Goal: Book appointment/travel/reservation

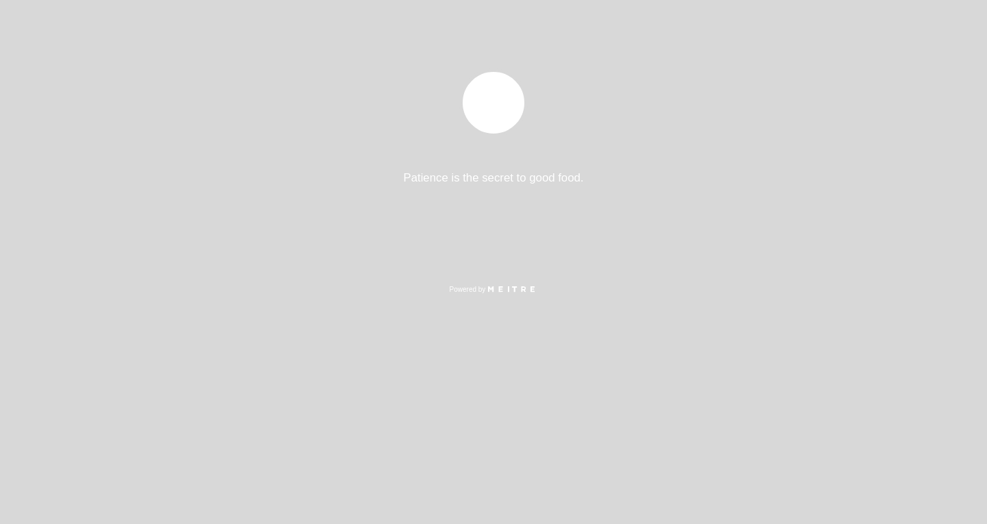
select select "es"
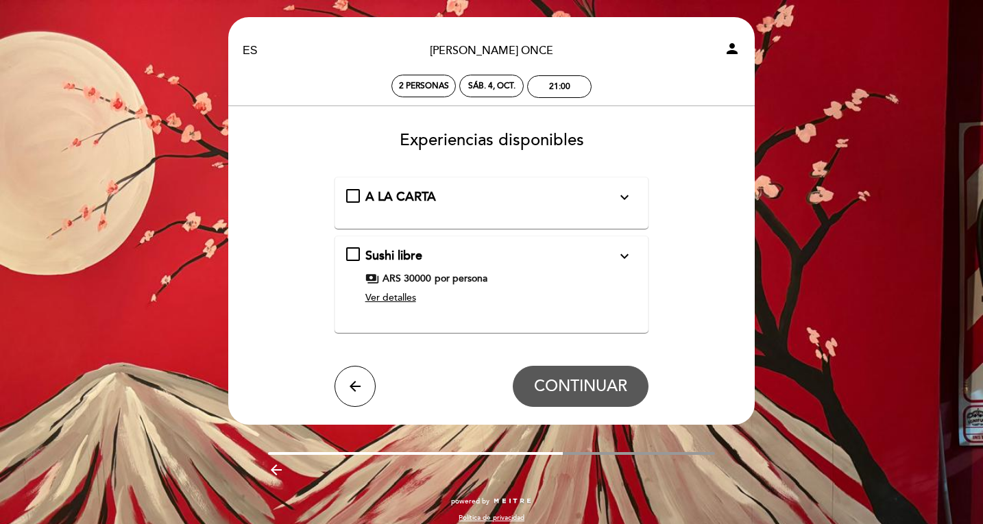
click at [382, 301] on span "Ver detalles" at bounding box center [390, 298] width 51 height 12
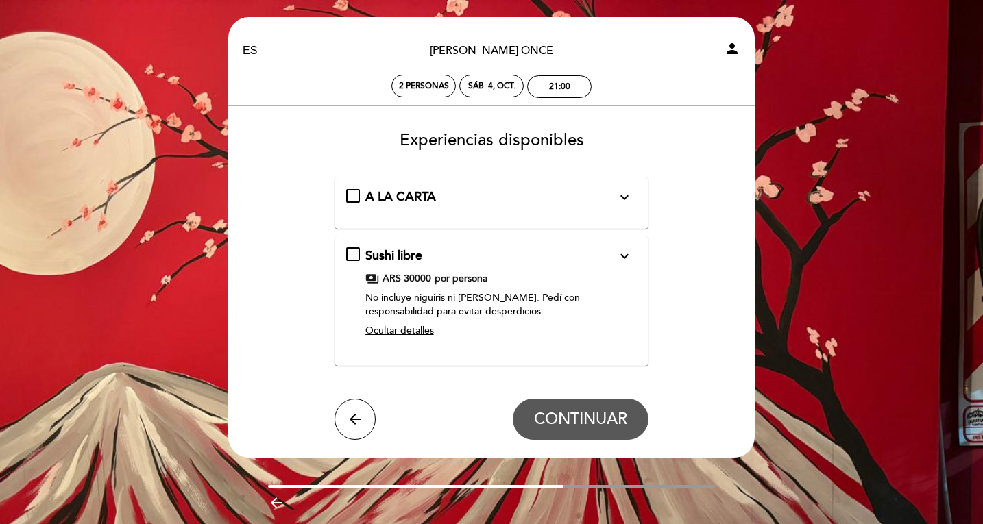
click at [616, 202] on button "expand_more" at bounding box center [624, 197] width 25 height 18
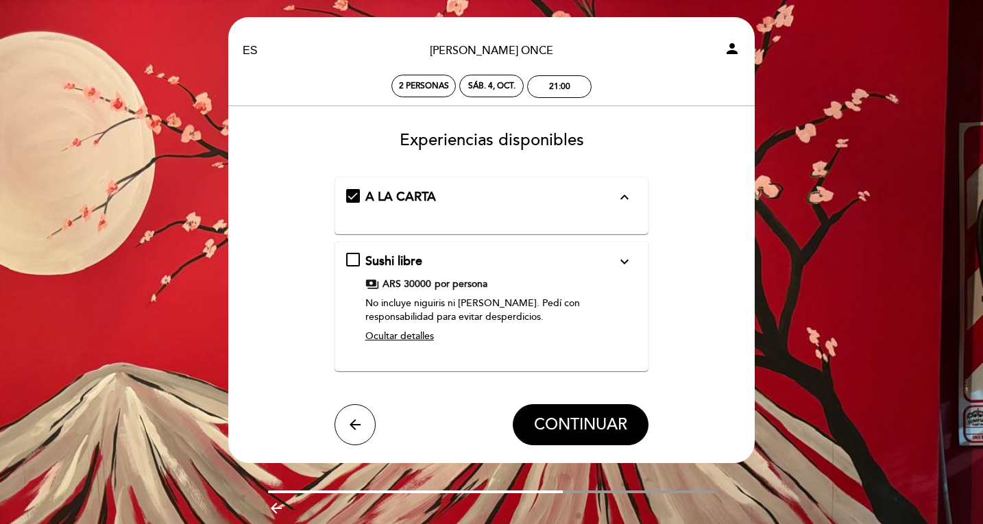
click at [381, 253] on div "Sushi libre expand_more" at bounding box center [491, 262] width 252 height 18
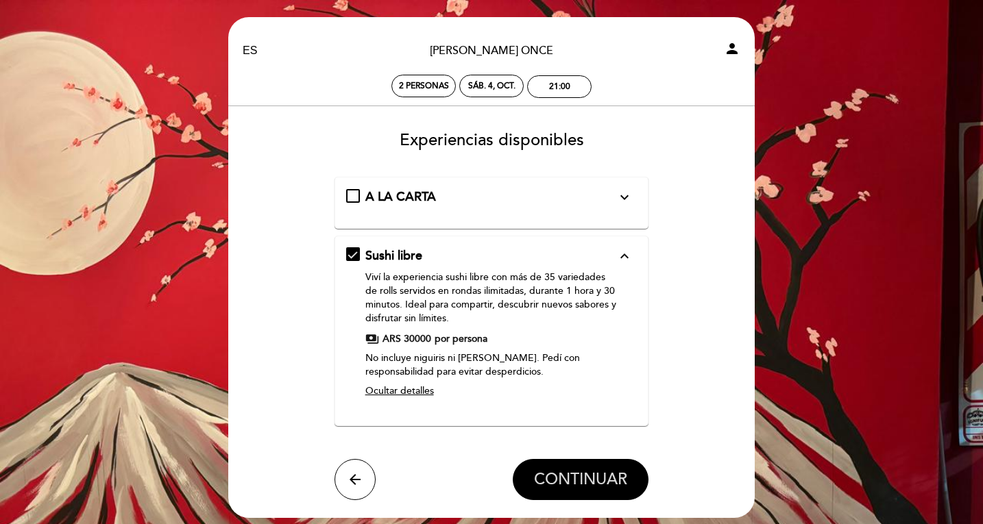
click at [542, 476] on span "CONTINUAR" at bounding box center [580, 479] width 93 height 19
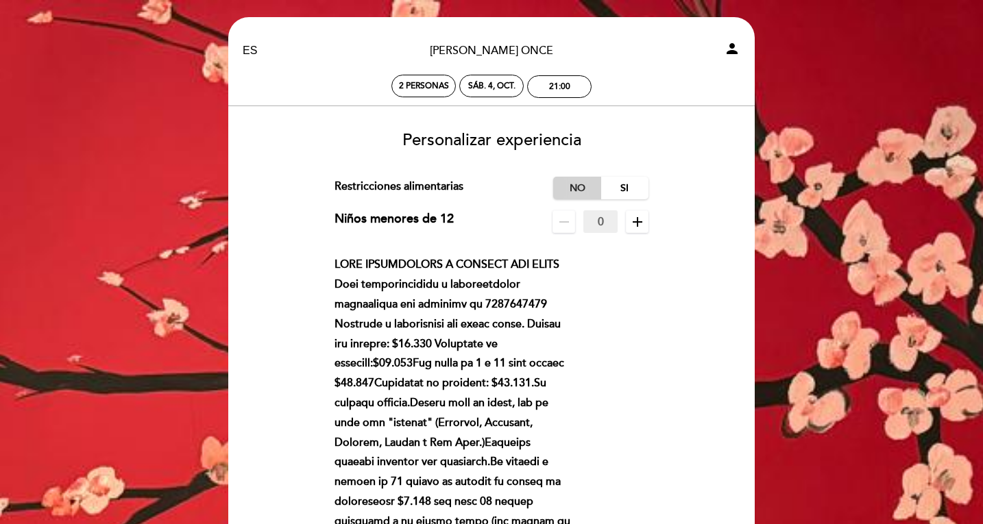
click at [573, 190] on label "No" at bounding box center [577, 188] width 48 height 23
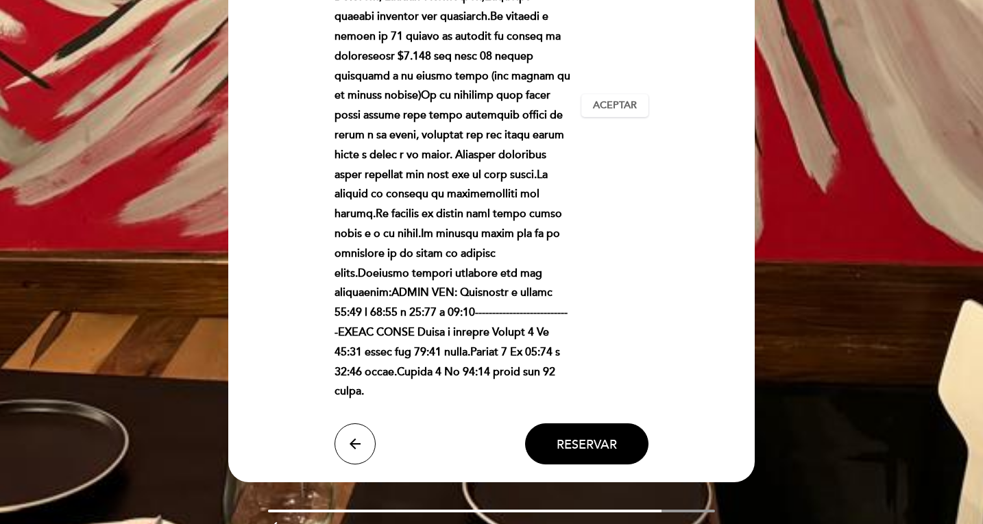
scroll to position [1049, 0]
